Goal: Task Accomplishment & Management: Use online tool/utility

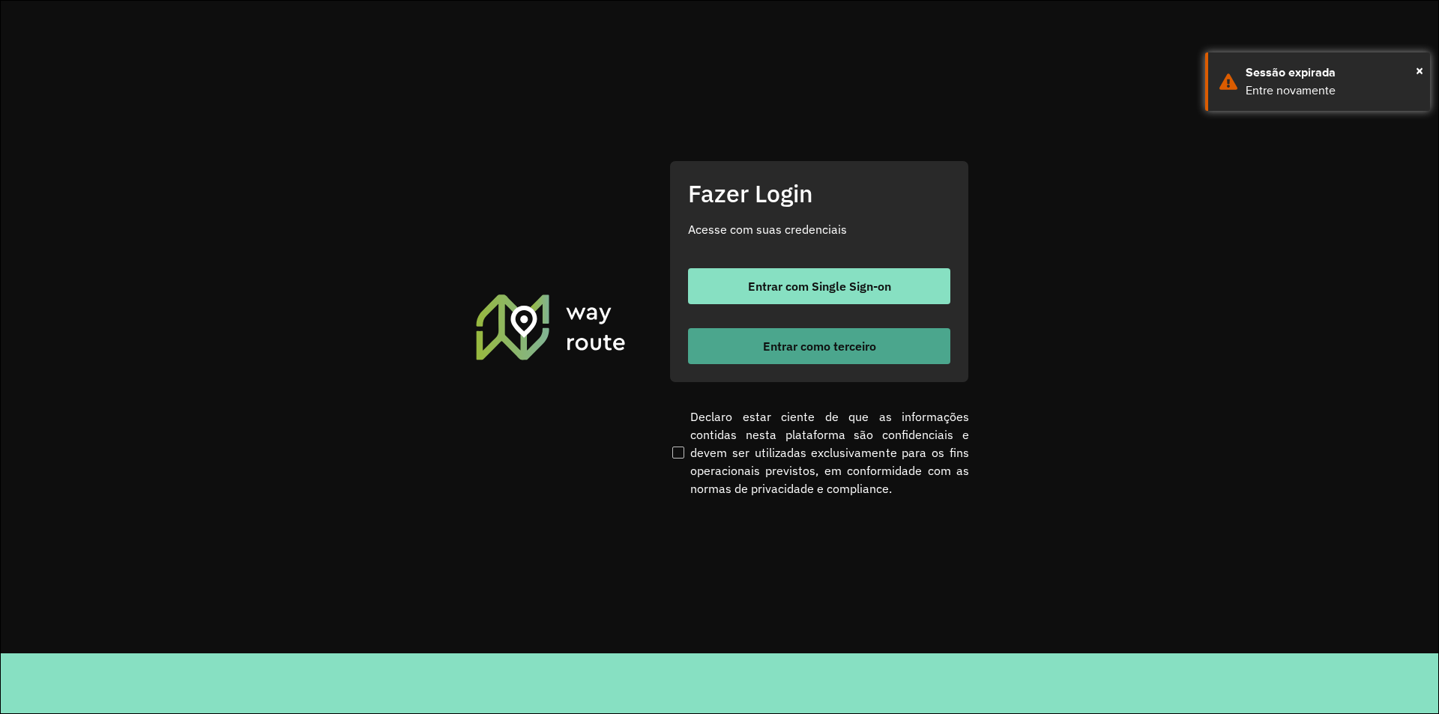
click at [789, 340] on span "Entrar como terceiro" at bounding box center [819, 346] width 113 height 12
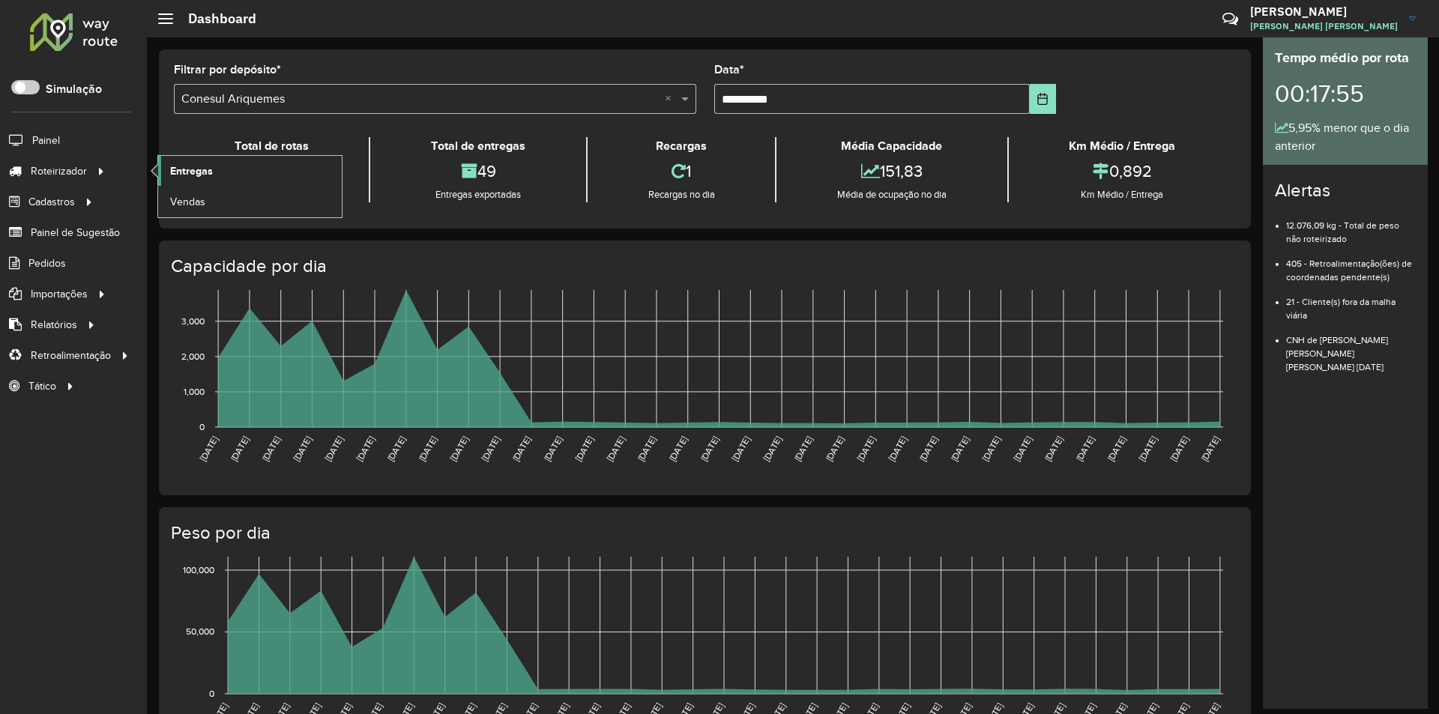
click at [178, 168] on span "Entregas" at bounding box center [191, 171] width 43 height 16
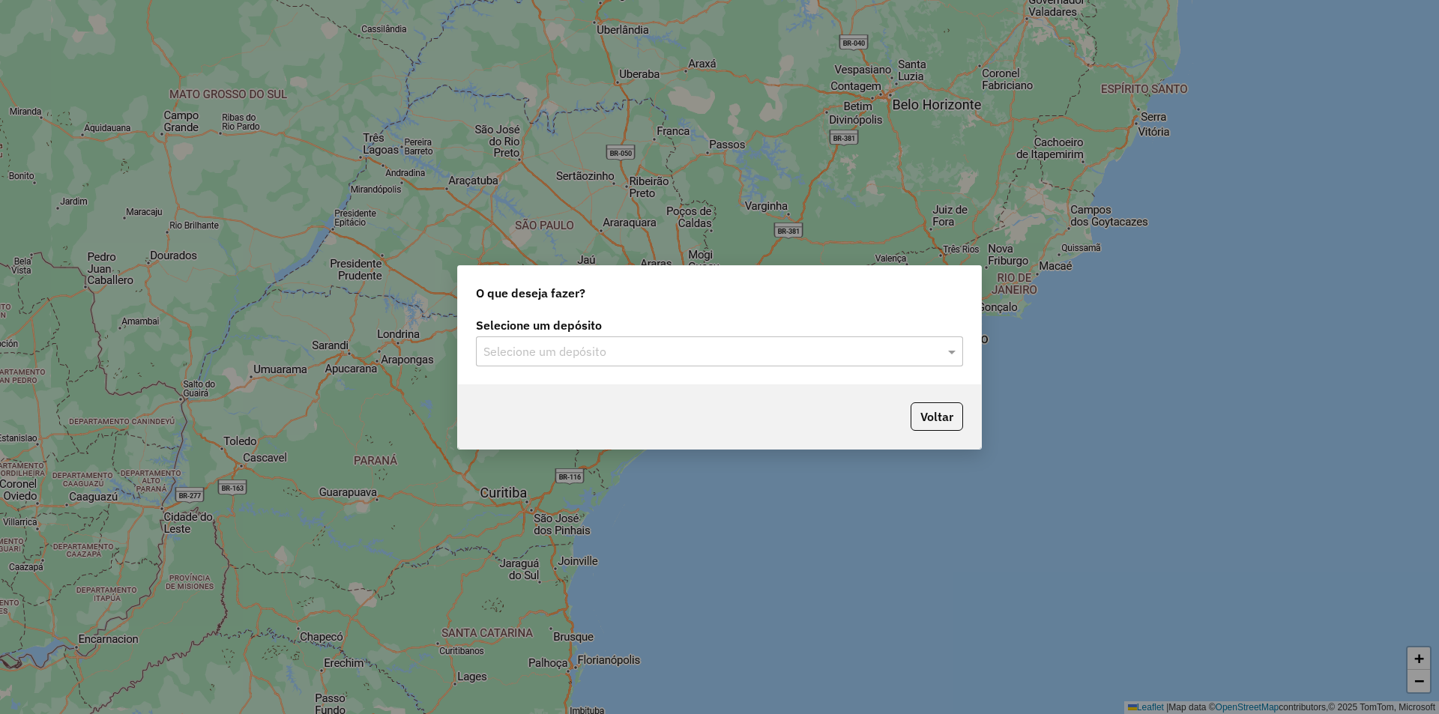
click at [574, 352] on input "text" at bounding box center [704, 352] width 442 height 18
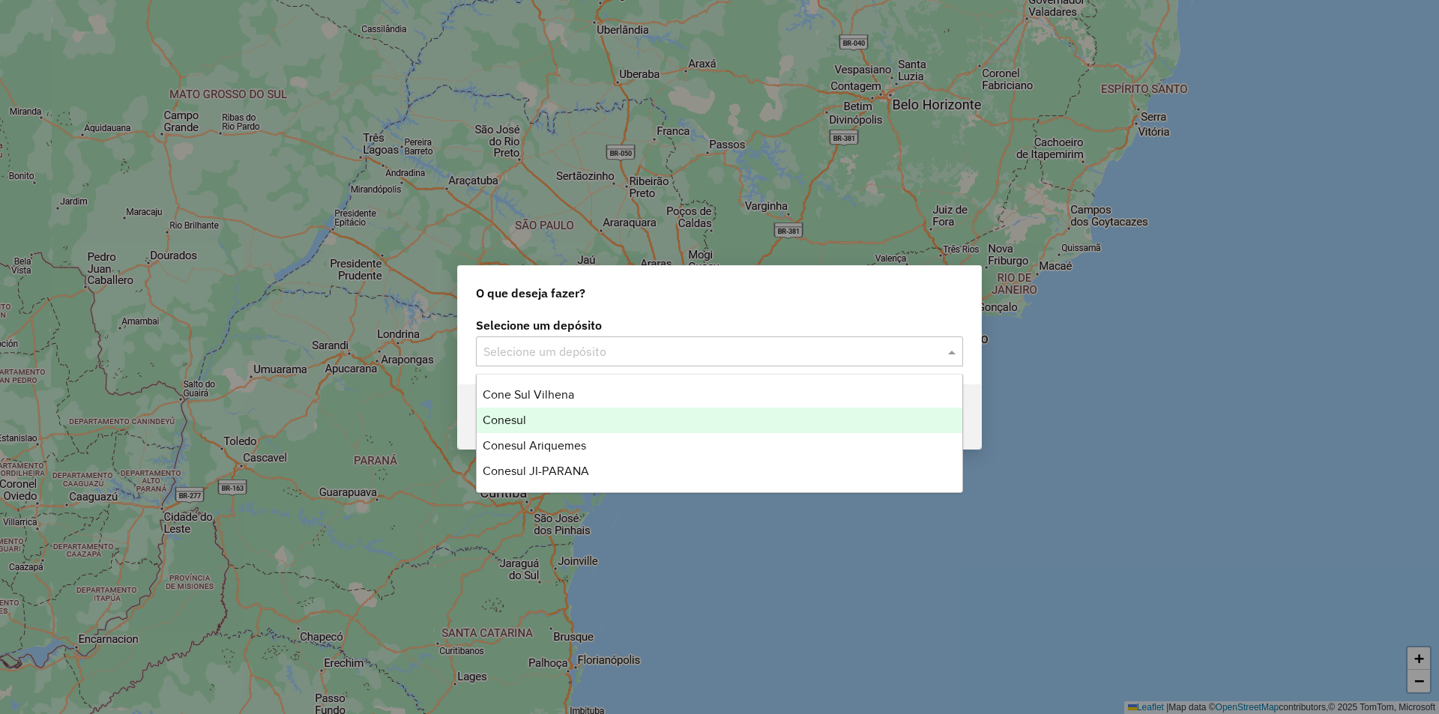
click at [513, 419] on span "Conesul" at bounding box center [504, 420] width 43 height 13
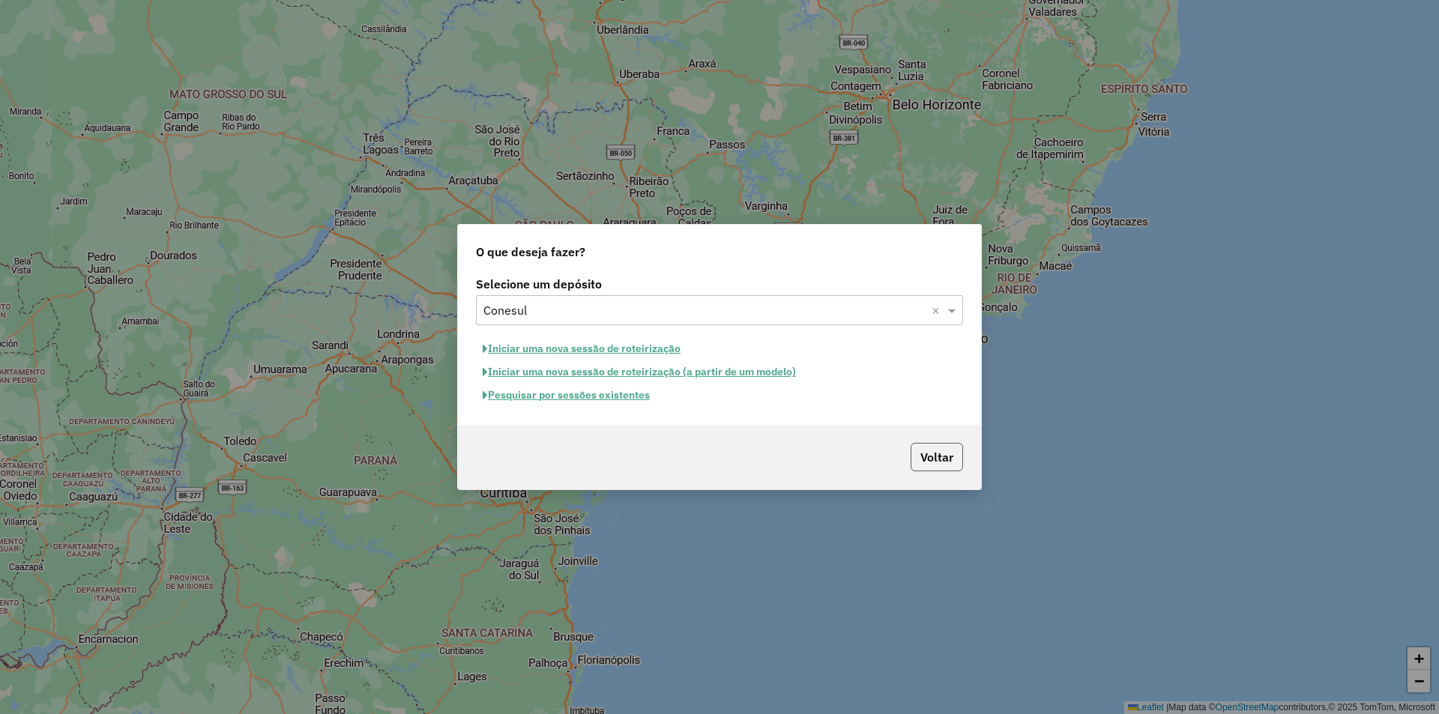
click at [933, 449] on button "Voltar" at bounding box center [937, 457] width 52 height 28
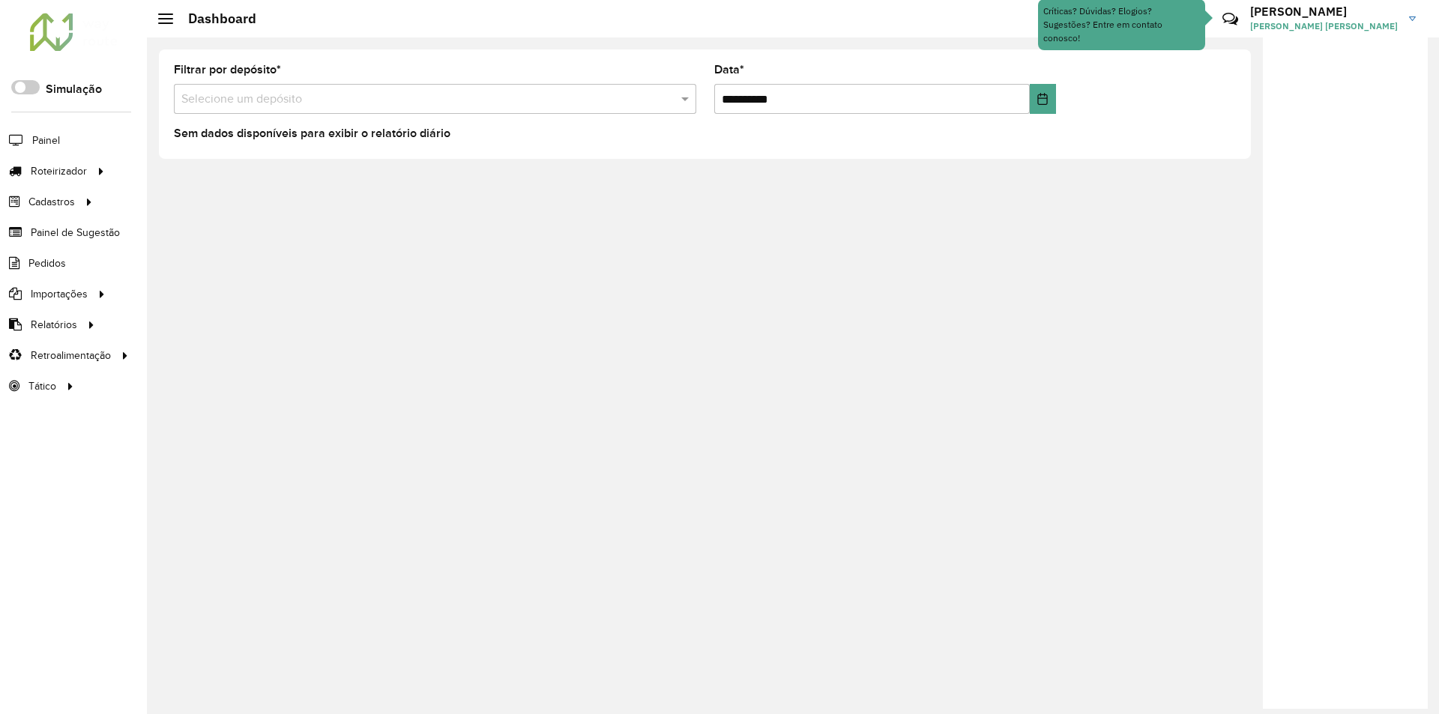
click at [1334, 18] on h3 "Pablo" at bounding box center [1324, 11] width 148 height 14
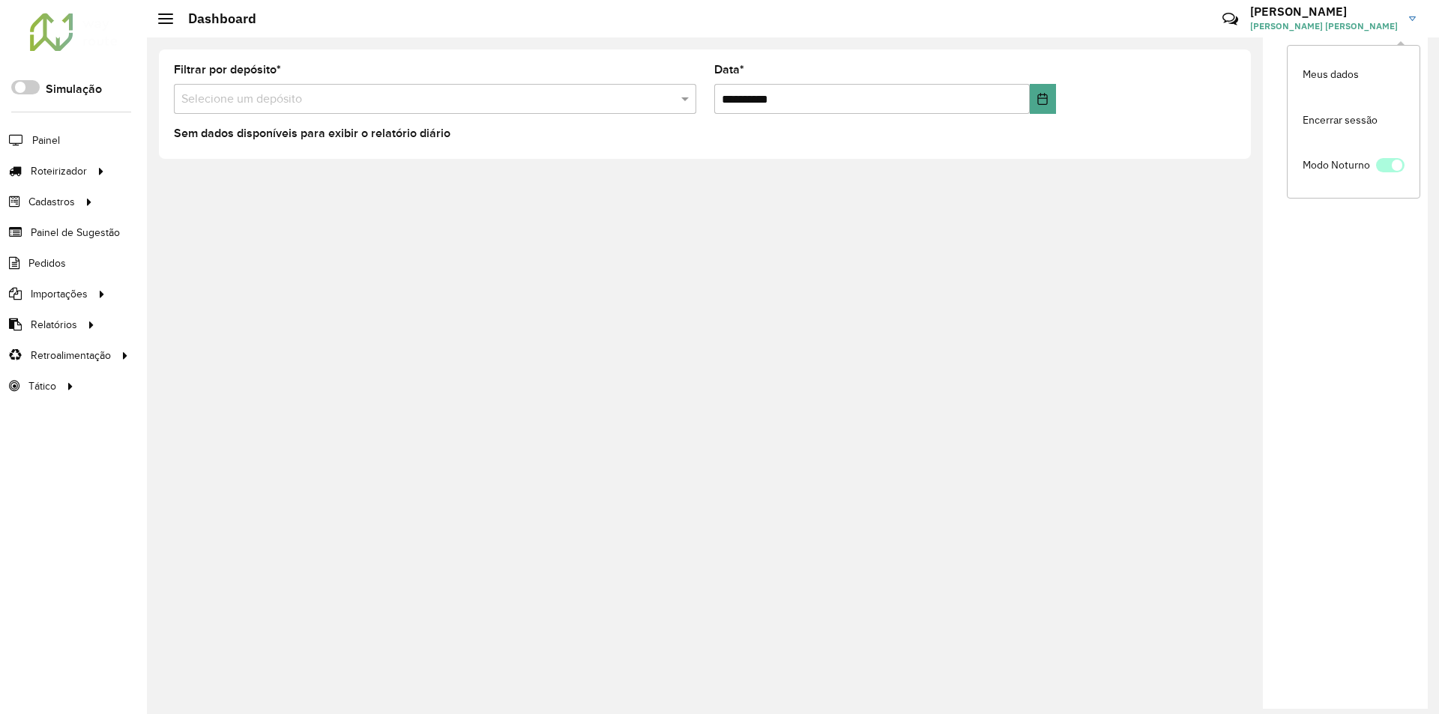
click at [1386, 165] on span at bounding box center [1390, 165] width 28 height 14
click at [1324, 10] on h3 "Pablo" at bounding box center [1324, 11] width 148 height 14
click at [1390, 171] on span at bounding box center [1390, 165] width 28 height 14
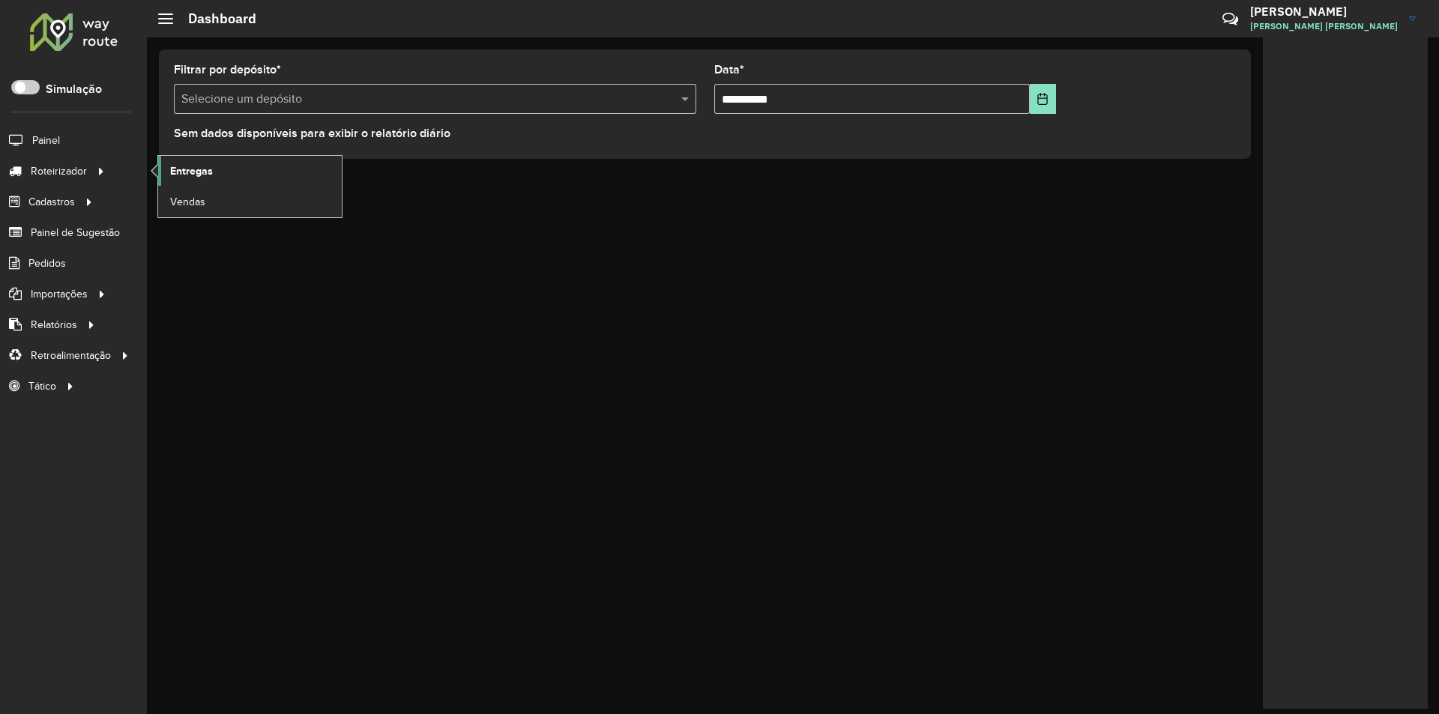
click at [192, 170] on span "Entregas" at bounding box center [191, 171] width 43 height 16
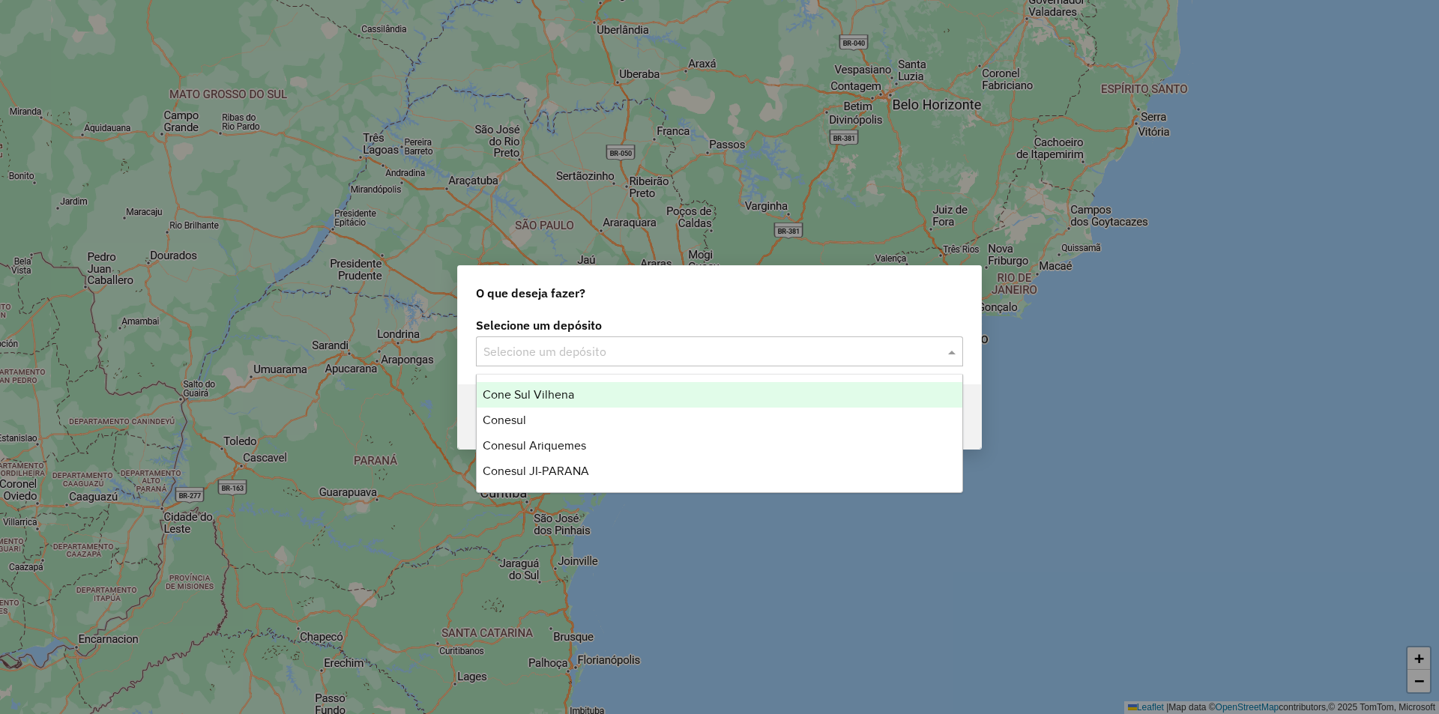
click at [513, 349] on input "text" at bounding box center [704, 352] width 442 height 18
click at [517, 402] on div "Cone Sul Vilhena" at bounding box center [720, 394] width 486 height 25
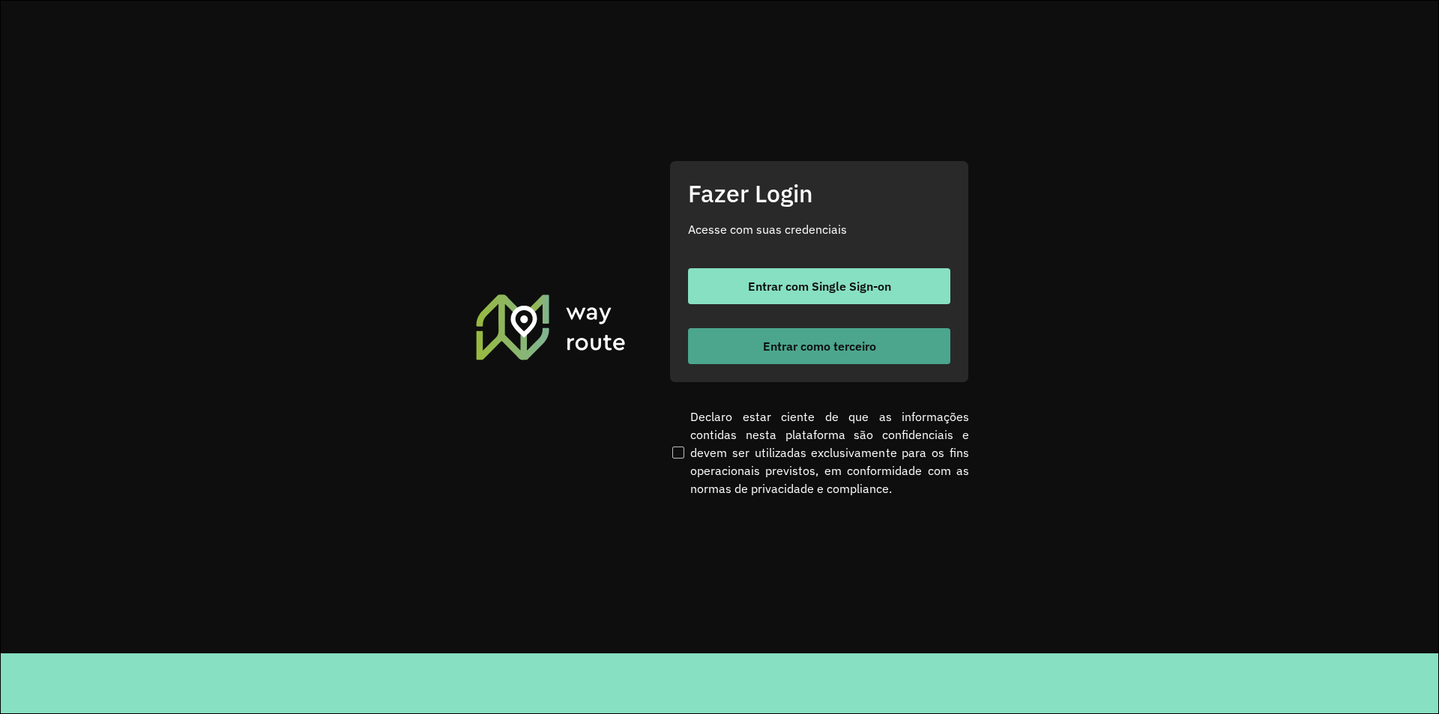
click at [746, 339] on button "Entrar como terceiro" at bounding box center [819, 346] width 262 height 36
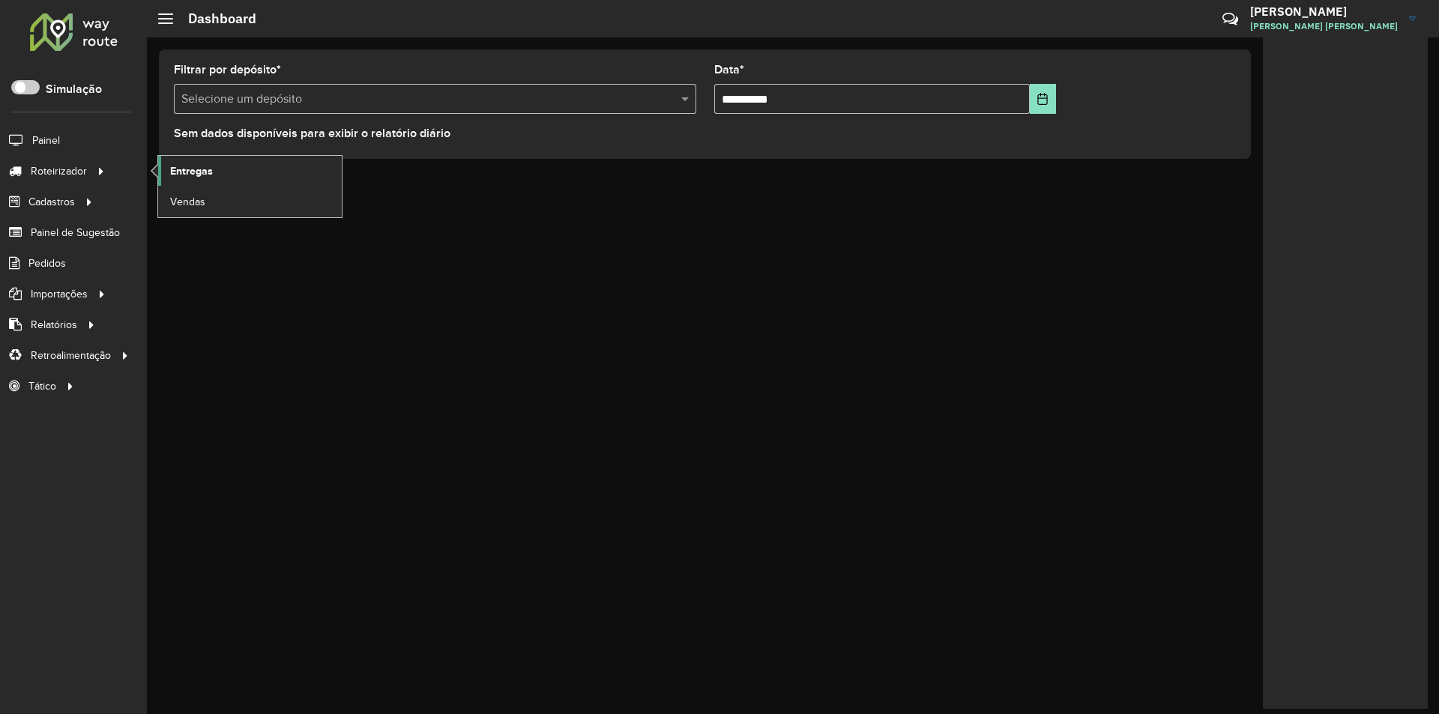
click at [169, 173] on link "Entregas" at bounding box center [250, 171] width 184 height 30
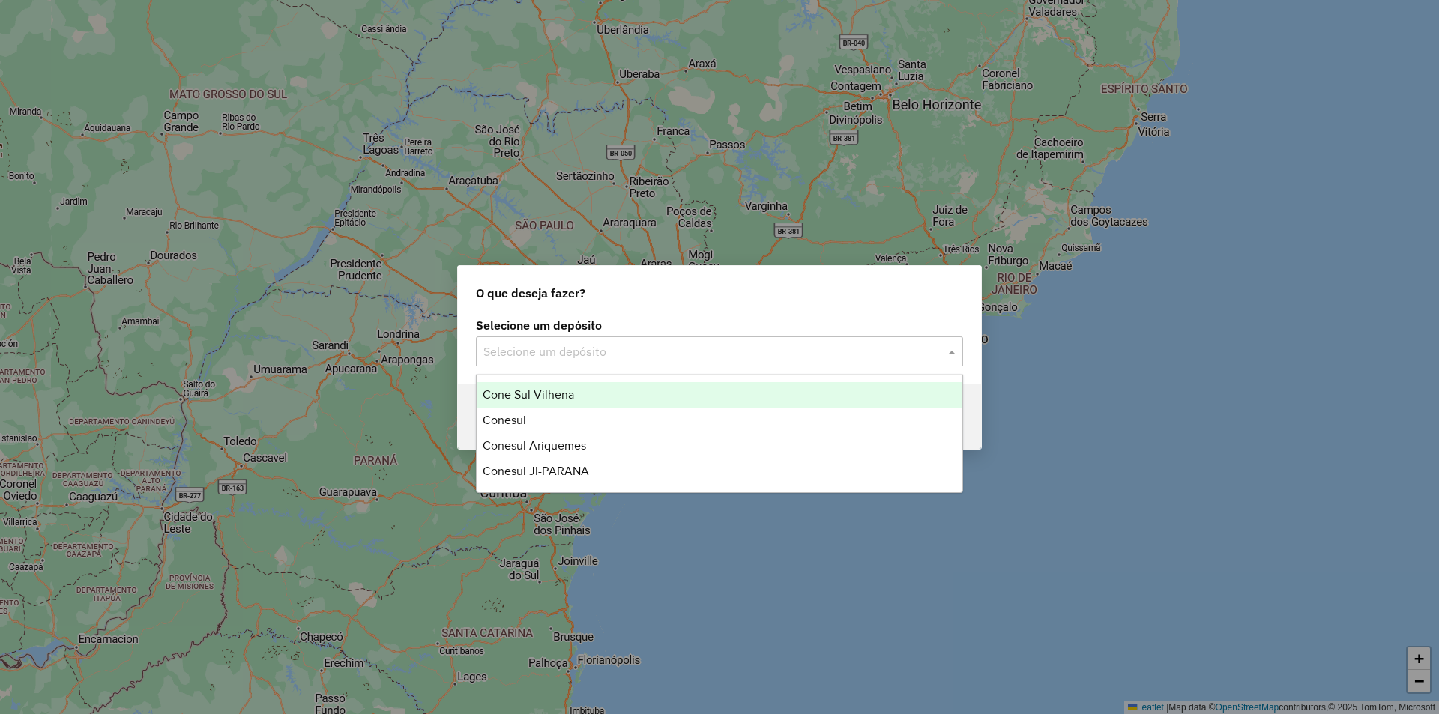
click at [532, 339] on div "Selecione um depósito" at bounding box center [719, 352] width 487 height 30
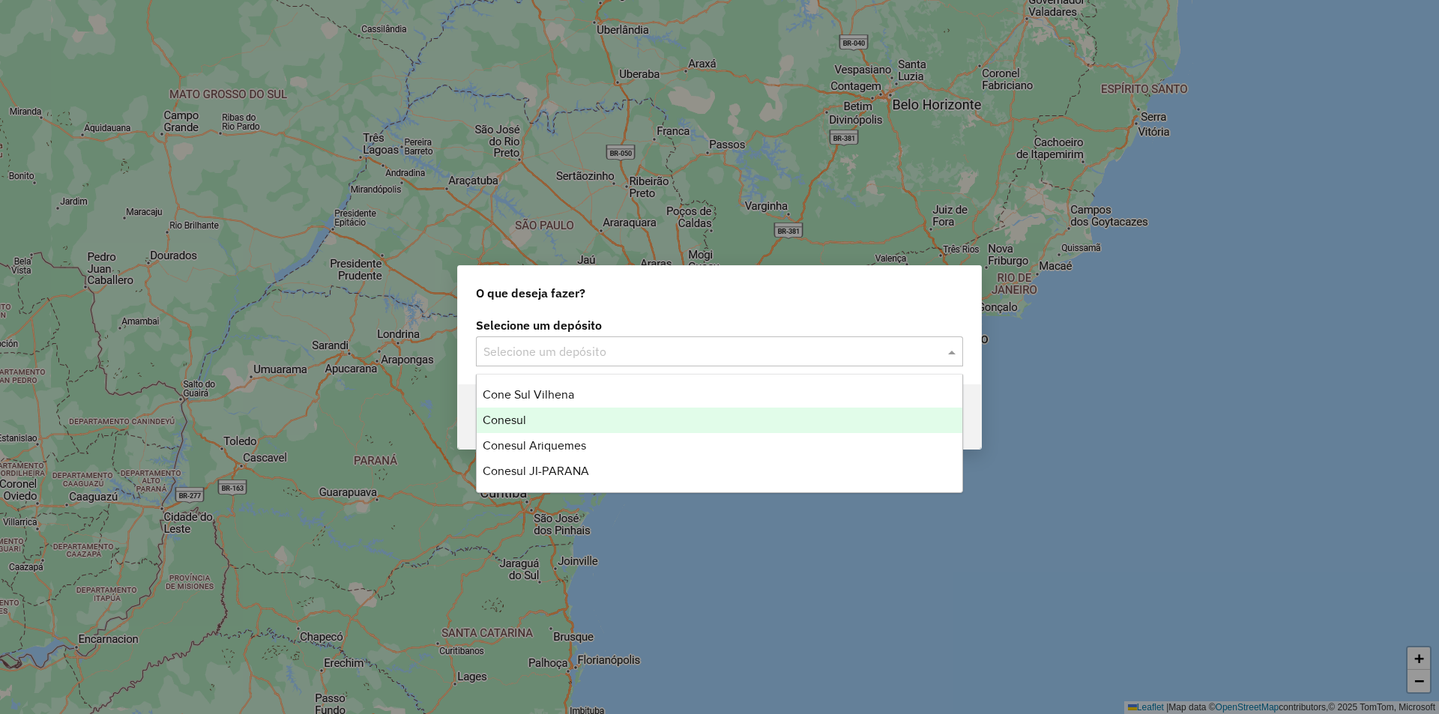
click at [537, 414] on div "Conesul" at bounding box center [720, 420] width 486 height 25
